Goal: Use online tool/utility: Utilize a website feature to perform a specific function

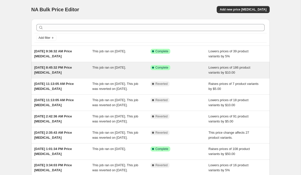
click at [85, 69] on div "[DATE] 8:45:32 PM Price [MEDICAL_DATA]" at bounding box center [63, 70] width 58 height 10
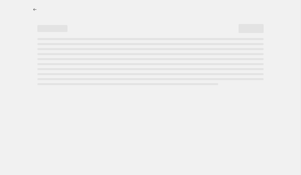
select select "by"
select select "bp"
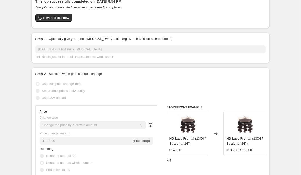
scroll to position [36, 0]
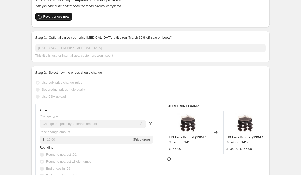
click at [63, 17] on span "Revert prices now" at bounding box center [56, 17] width 26 height 4
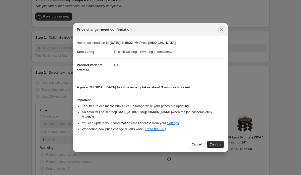
click at [222, 32] on icon "Close" at bounding box center [221, 29] width 5 height 5
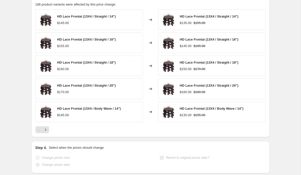
scroll to position [422, 0]
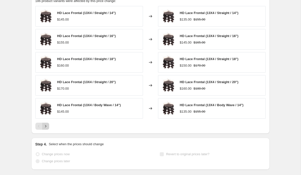
click at [47, 129] on button "Next" at bounding box center [45, 126] width 7 height 7
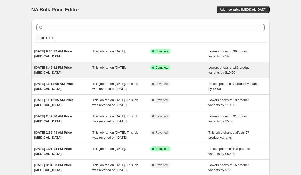
click at [101, 68] on span "This job ran on August 19, 2025." at bounding box center [109, 68] width 34 height 4
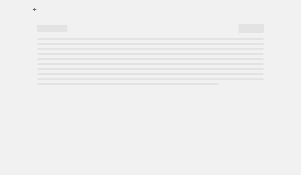
select select "by"
select select "bp"
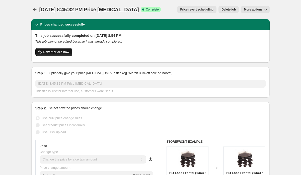
click at [51, 53] on span "Revert prices now" at bounding box center [56, 52] width 26 height 4
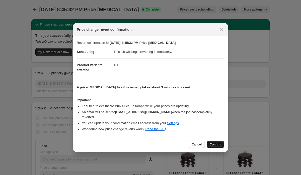
click at [215, 143] on span "Confirm" at bounding box center [216, 145] width 12 height 4
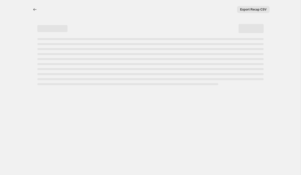
select select "by"
select select "bp"
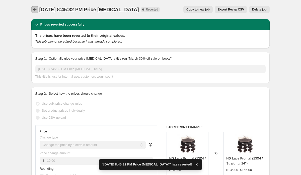
click at [35, 10] on icon "Price change jobs" at bounding box center [34, 9] width 5 height 5
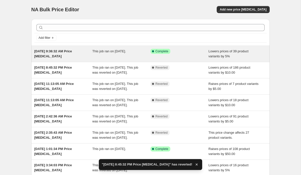
click at [75, 57] on div "[DATE] 9:36:32 AM Price [MEDICAL_DATA]" at bounding box center [63, 54] width 58 height 10
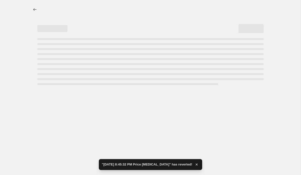
select select "percentage"
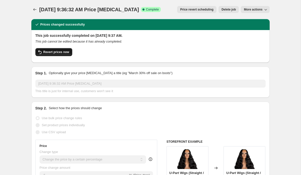
click at [61, 53] on span "Revert prices now" at bounding box center [56, 52] width 26 height 4
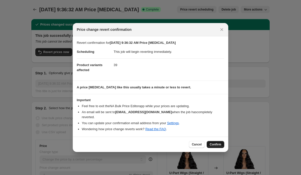
click at [213, 143] on span "Confirm" at bounding box center [216, 145] width 12 height 4
